Goal: Information Seeking & Learning: Learn about a topic

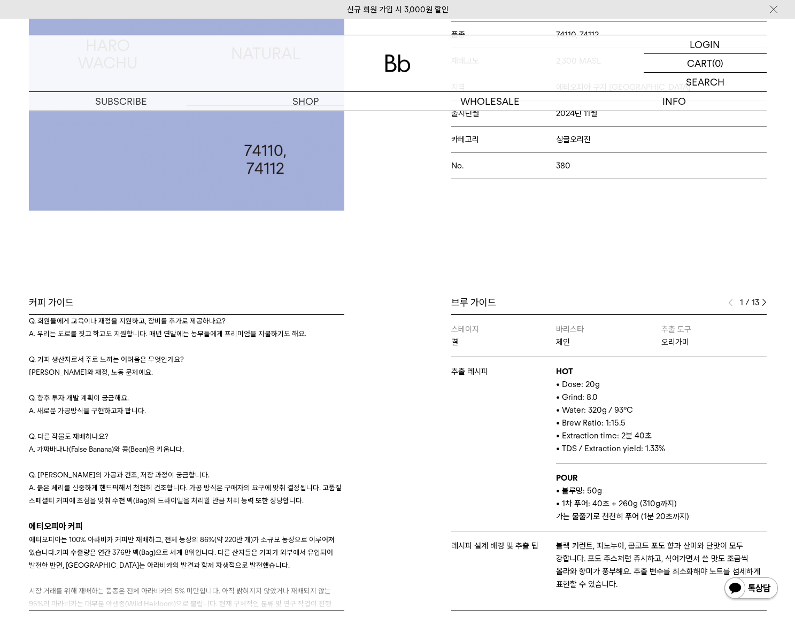
scroll to position [53, 0]
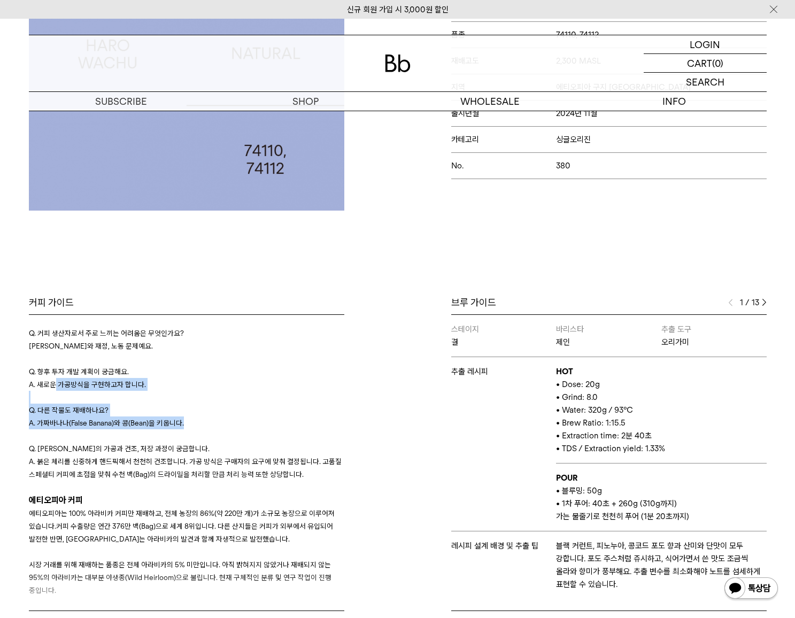
drag, startPoint x: 56, startPoint y: 384, endPoint x: 189, endPoint y: 432, distance: 141.7
click at [189, 432] on div "Q. 회원들에게 교육이나 재정을 지원하고, 장비를 추가로 제공하나요? A. 우리는 도로를 짓고 학교도 지원합니다. 매년 연말에는 농부들에게 프…" at bounding box center [186, 384] width 315 height 192
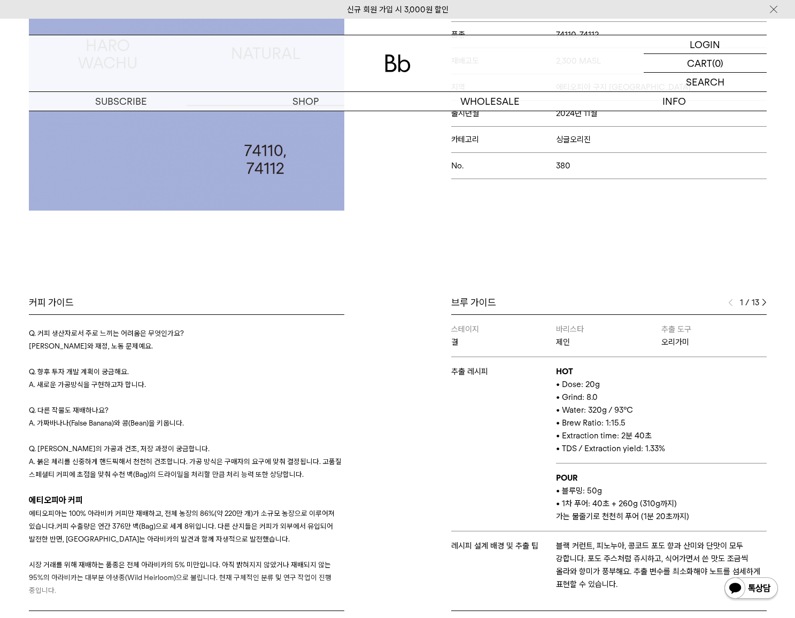
click at [206, 456] on p "A. 붉은 체리를 신중하게 핸드픽해서 천천히 건조합니다. 가공 방식은 구매자의 요구에 맞춰 결정됩니다. 고품질 스페셜티 커피에 초점을 맞춰 수…" at bounding box center [186, 468] width 315 height 26
click at [199, 451] on p "Q. [PERSON_NAME]의 가공과 건조, 저장 과정이 궁금합니다." at bounding box center [186, 448] width 315 height 13
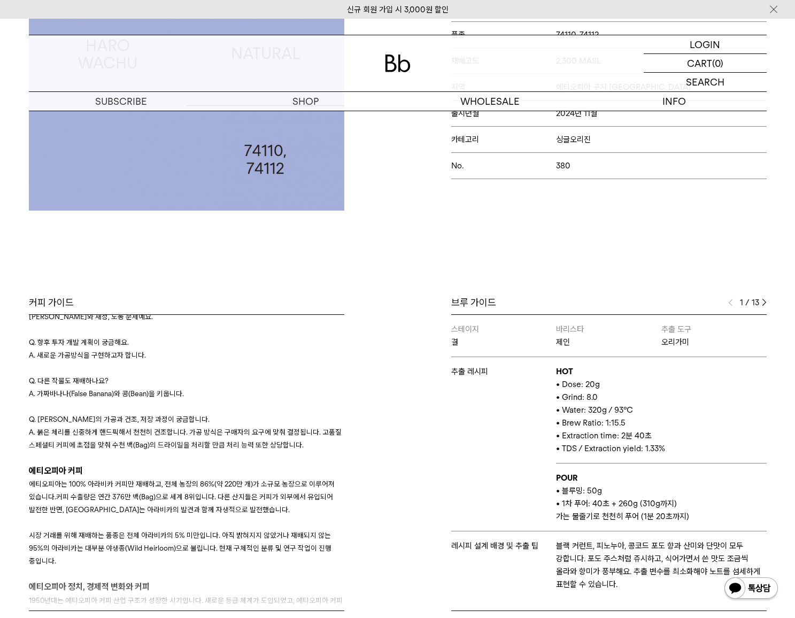
scroll to position [107, 0]
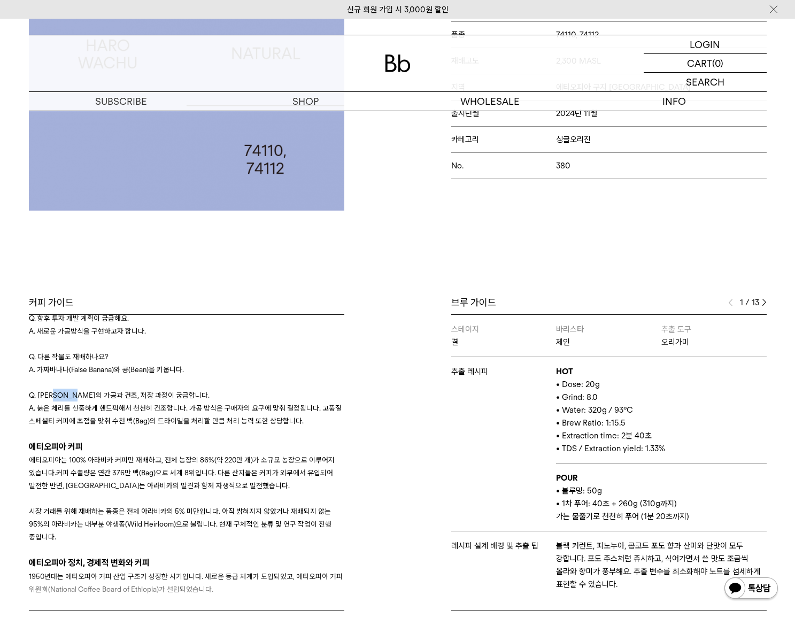
drag, startPoint x: 60, startPoint y: 396, endPoint x: 96, endPoint y: 400, distance: 35.5
click at [90, 400] on p "Q. [PERSON_NAME]의 가공과 건조, 저장 과정이 궁금합니다." at bounding box center [186, 395] width 315 height 13
click at [249, 457] on span "에티오피아는 100% 아라비카 커피만 재배하고, 전체 농장의 86%(약 220만 개)가 소규모 농장으로 이루어져 있습니다.커피 수출량은 연간 …" at bounding box center [182, 472] width 306 height 34
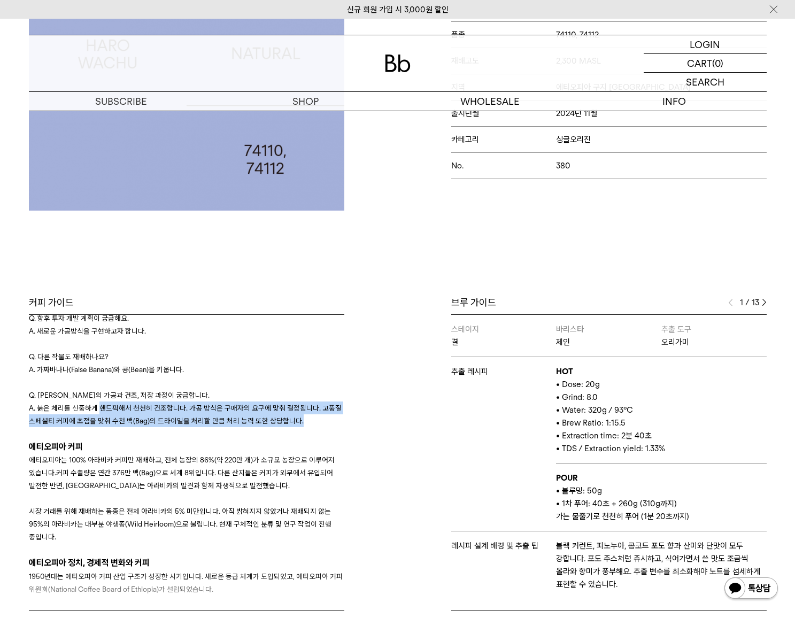
drag, startPoint x: 100, startPoint y: 408, endPoint x: 316, endPoint y: 422, distance: 216.9
click at [316, 421] on p "A. 붉은 체리를 신중하게 핸드픽해서 천천히 건조합니다. 가공 방식은 구매자의 요구에 맞춰 결정됩니다. 고품질 스페셜티 커피에 초점을 맞춰 수…" at bounding box center [186, 414] width 315 height 26
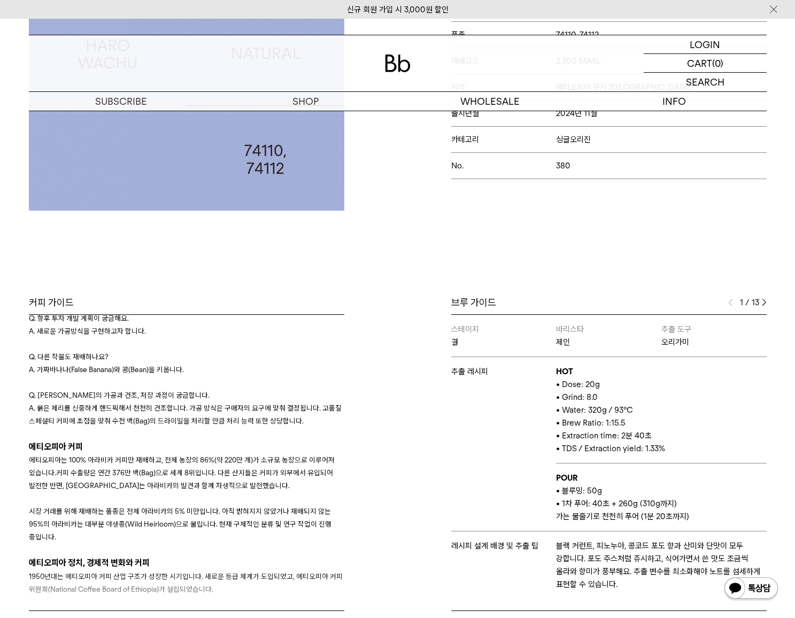
click at [277, 451] on h3 "에티오피아 커피" at bounding box center [186, 447] width 315 height 14
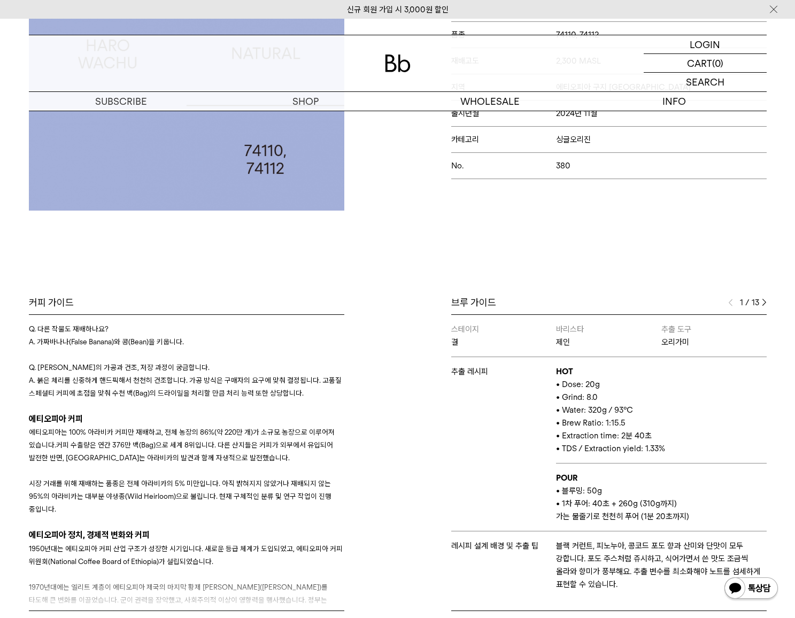
scroll to position [160, 0]
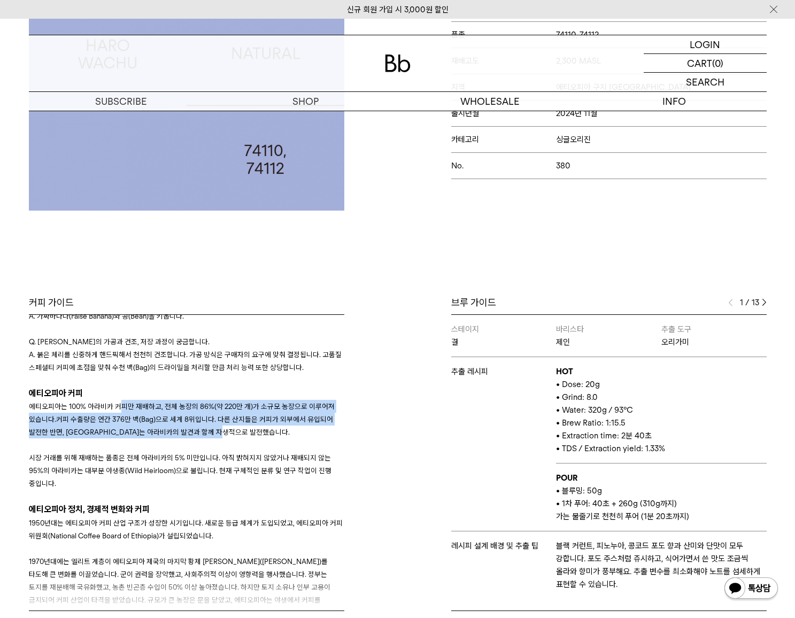
drag, startPoint x: 117, startPoint y: 407, endPoint x: 273, endPoint y: 430, distance: 157.8
click at [273, 430] on p "에티오피아는 100% 아라비카 커피만 재배하고, 전체 농장의 86%(약 220만 개)가 소규모 농장으로 이루어져 있습니다.커피 수출량은 연간 …" at bounding box center [186, 419] width 315 height 38
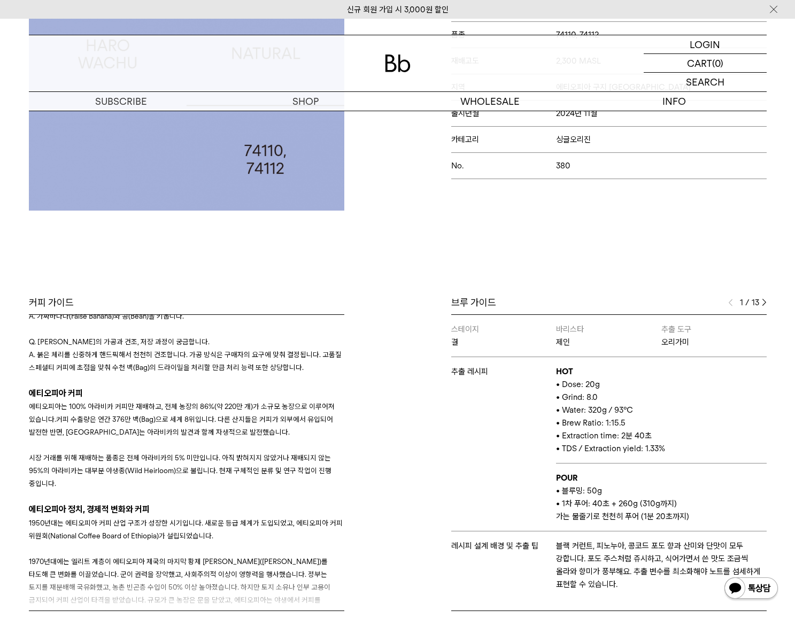
click at [266, 447] on p at bounding box center [186, 444] width 315 height 13
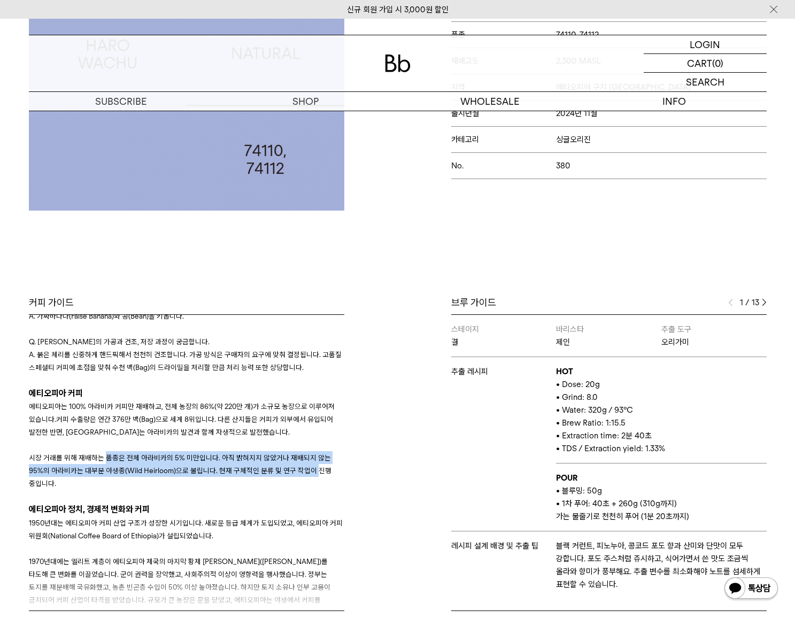
drag, startPoint x: 104, startPoint y: 460, endPoint x: 296, endPoint y: 474, distance: 192.4
click at [296, 474] on span "시장 거래를 위해 재배하는 품종은 전체 아라비카의 5% 미만입니다. 아직 밝혀지지 않았거나 재배되지 않는 95%의 아라비카는 대부분 야생종(W…" at bounding box center [180, 470] width 303 height 34
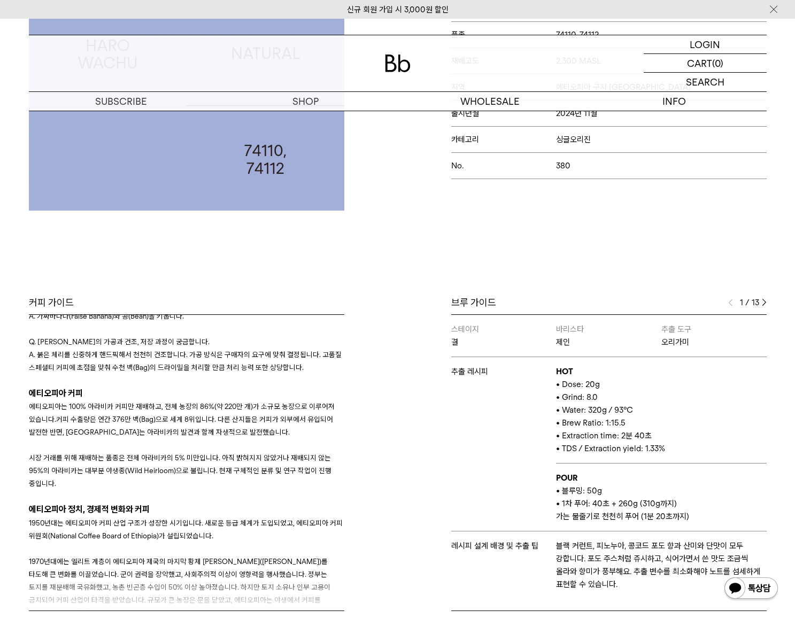
click at [294, 486] on p "시장 거래를 위해 재배하는 품종은 전체 아라비카의 5% 미만입니다. 아직 밝혀지지 않았거나 재배되지 않는 95%의 아라비카는 대부분 야생종(W…" at bounding box center [186, 470] width 315 height 38
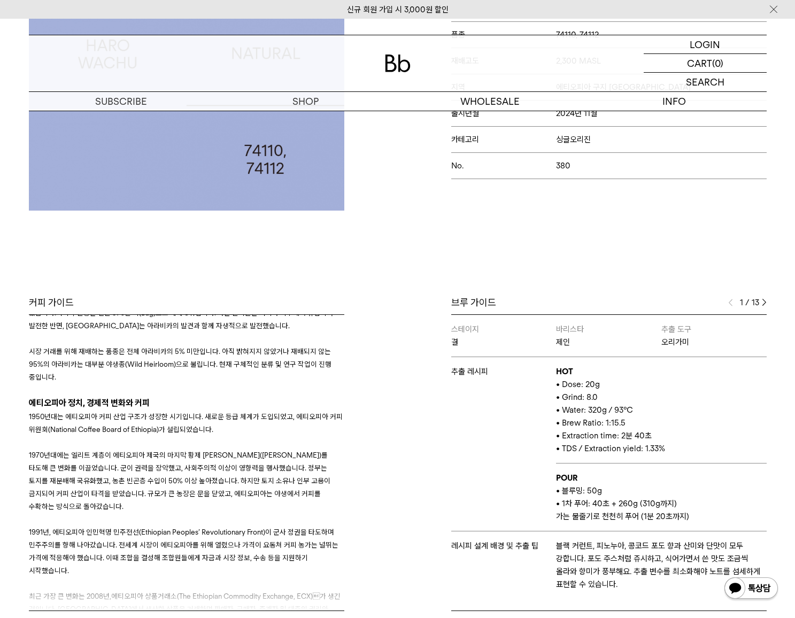
scroll to position [267, 0]
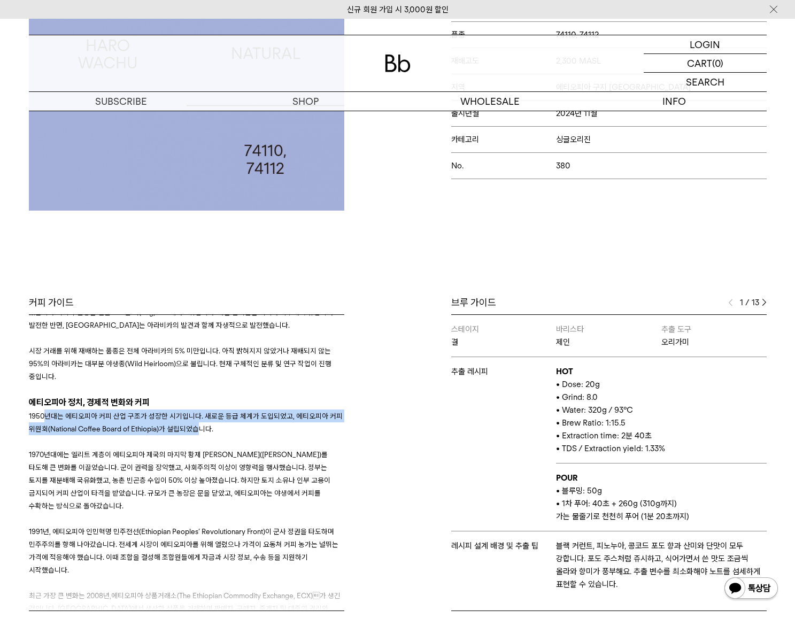
drag, startPoint x: 47, startPoint y: 417, endPoint x: 231, endPoint y: 451, distance: 187.4
click at [207, 437] on div "1950년대는 에티오피아 커피 산업 구조가 성장한 시기입니다. 새로운 등급 체계가 도입되었고, 에티오피아 커피 위원회(National Coff…" at bounding box center [186, 543] width 315 height 269
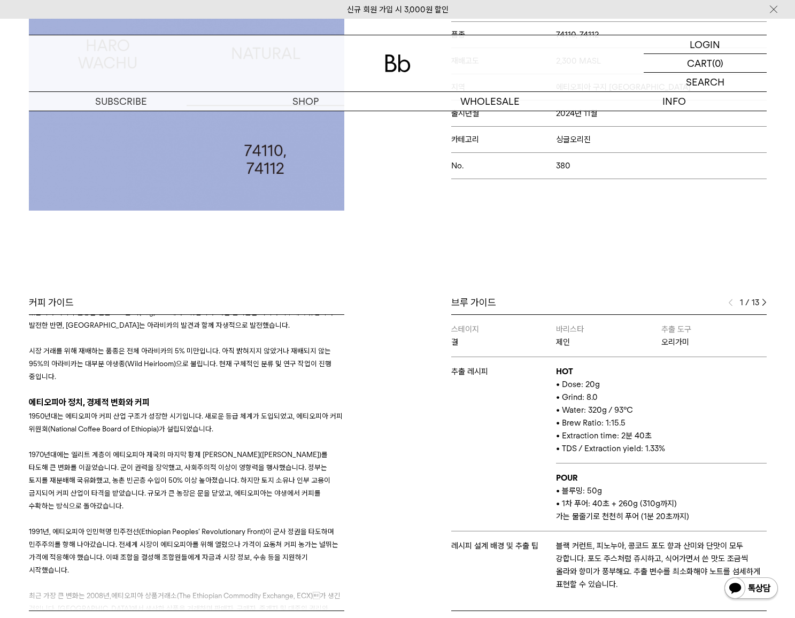
click at [235, 464] on span "1970년대에는 엘리트 계층이 에티오피아 제국의 마지막 황제 [PERSON_NAME]([PERSON_NAME])를 타도해 큰 변화를 이끌었습니…" at bounding box center [179, 480] width 301 height 60
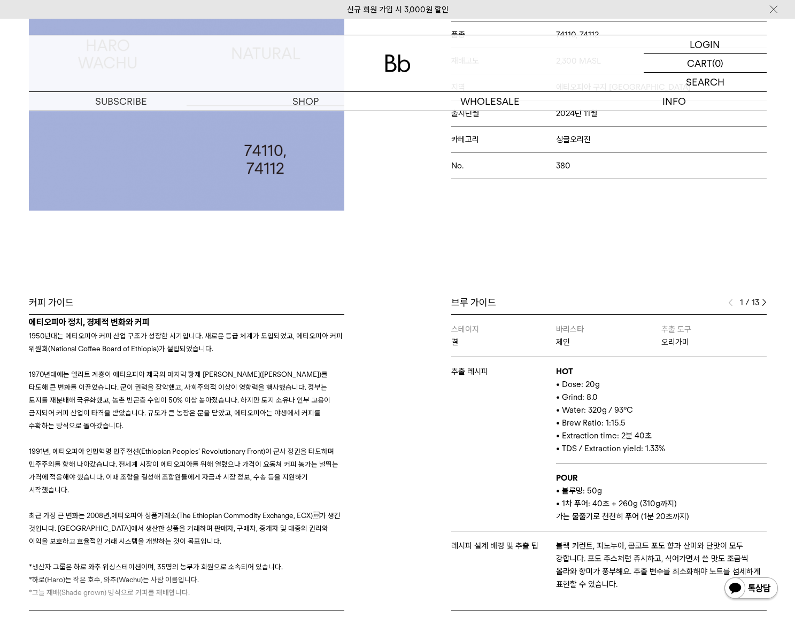
scroll to position [361, 0]
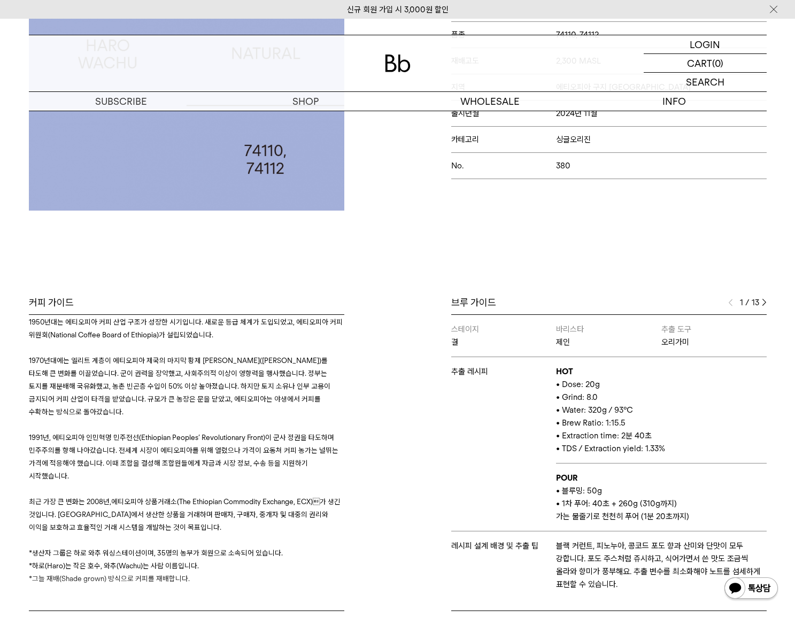
drag, startPoint x: 176, startPoint y: 578, endPoint x: 68, endPoint y: 569, distance: 108.9
click at [68, 573] on div "커피 가이드 생산자 인터뷰 Q. 회원들에게 교육이나 재정을 지원하고, 장비를 추가로 제공하나요? A. 우리는 도로를 짓고 학교도 지원합니다. …" at bounding box center [211, 453] width 374 height 315
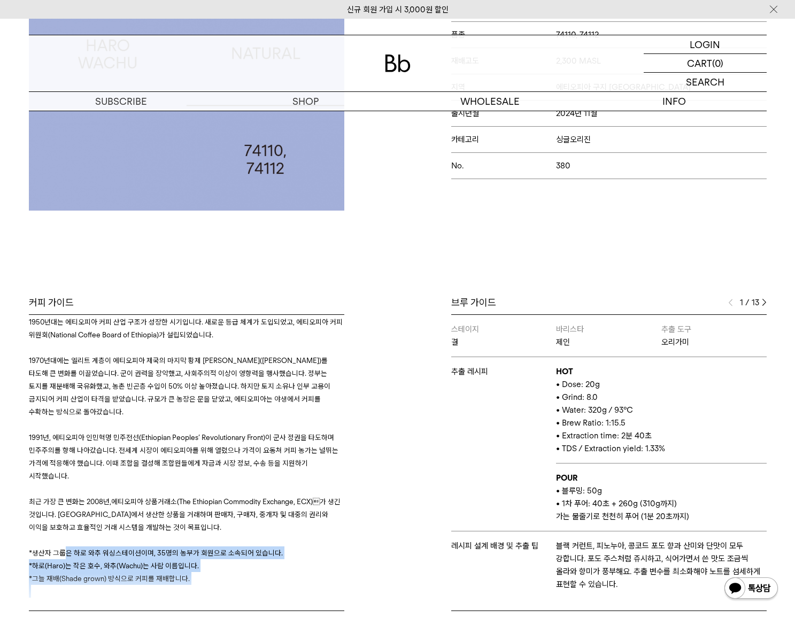
drag, startPoint x: 64, startPoint y: 551, endPoint x: 179, endPoint y: 576, distance: 117.6
click at [179, 576] on div "커피 가이드 생산자 인터뷰 Q. 회원들에게 교육이나 재정을 지원하고, 장비를 추가로 제공하나요? A. 우리는 도로를 짓고 학교도 지원합니다. …" at bounding box center [211, 453] width 374 height 315
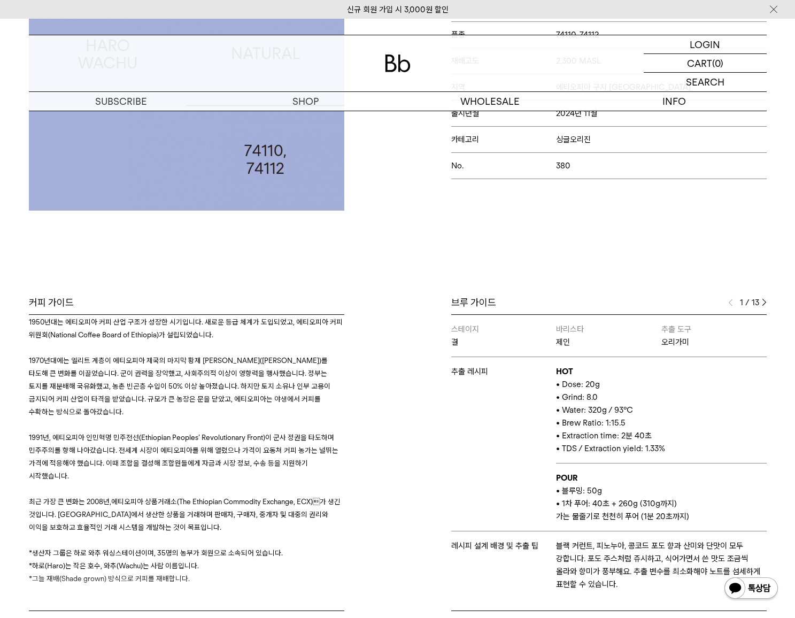
click at [391, 531] on div "커피 가이드 생산자 인터뷰 Q. 회원들에게 교육이나 재정을 지원하고, 장비를 추가로 제공하나요? A. 우리는 도로를 짓고 학교도 지원합니다. …" at bounding box center [211, 453] width 374 height 315
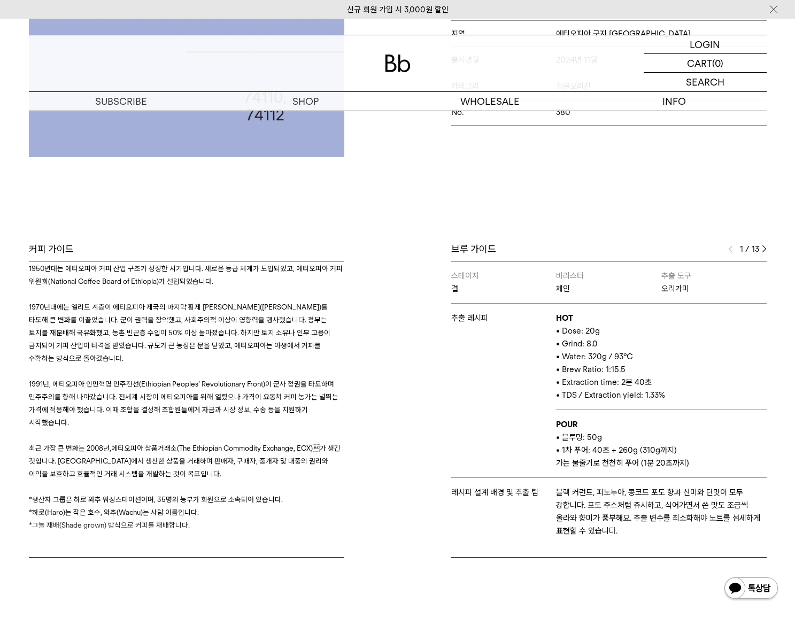
scroll to position [308, 0]
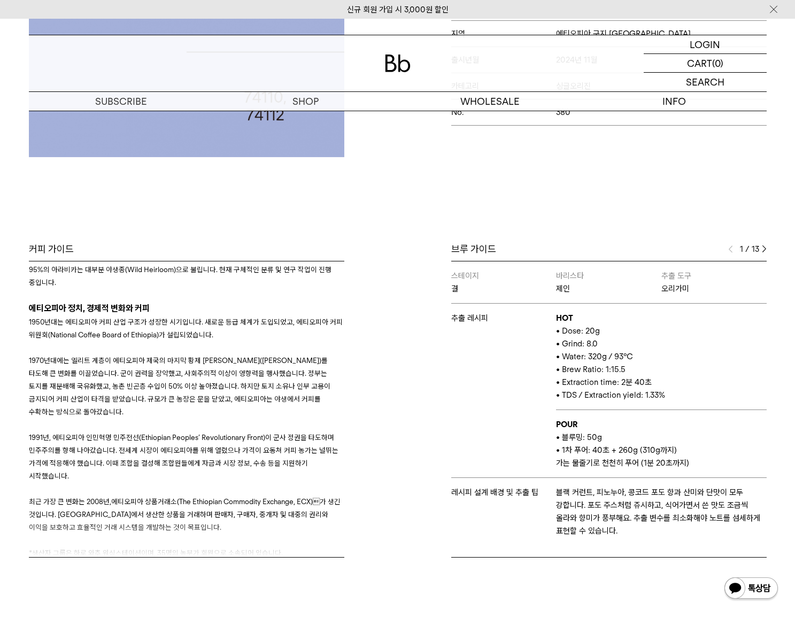
drag, startPoint x: 56, startPoint y: 436, endPoint x: 114, endPoint y: 480, distance: 73.2
click at [114, 480] on p "1991년, 에 티오피아 인민혁명 민주전선(Ethiopian Peoples’ Revolutionary Front)이 군사 정권을 타도하며 민주…" at bounding box center [186, 456] width 315 height 51
click at [167, 504] on span "에티오피아 상품거래소(The Ethiopian Commodity Exchange, ECX)가 생긴 것입니다. [GEOGRAPHIC_DATA]…" at bounding box center [185, 514] width 312 height 34
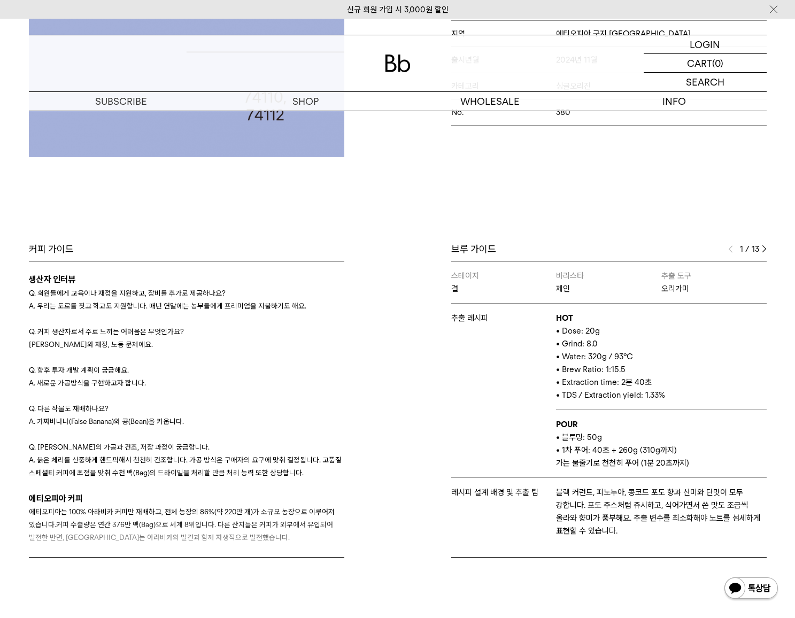
scroll to position [0, 0]
